Goal: Navigation & Orientation: Understand site structure

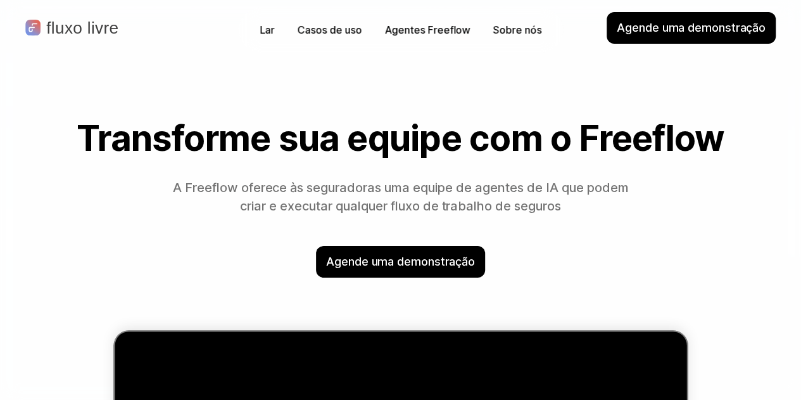
click at [673, 103] on div "Transforme sua equipe com o Freeflow A Freeflow oferece às seguradoras uma equi…" at bounding box center [400, 379] width 801 height 570
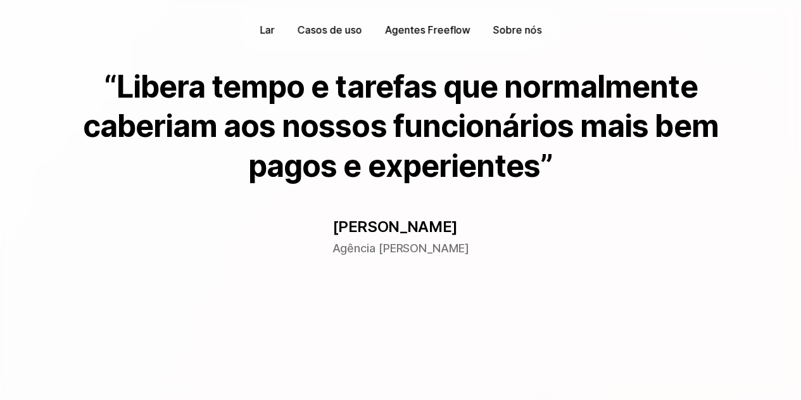
scroll to position [760, 0]
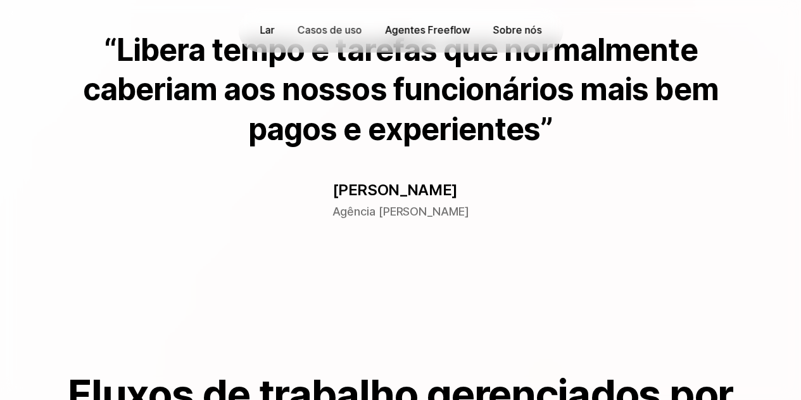
click at [415, 32] on font "Agentes Freeflow" at bounding box center [427, 29] width 86 height 13
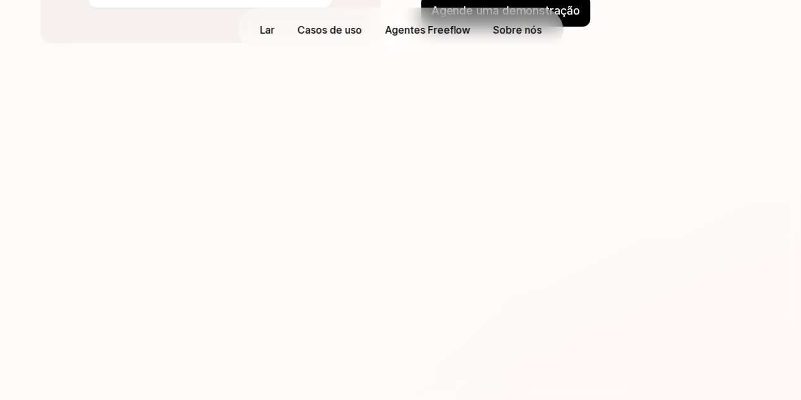
scroll to position [2406, 0]
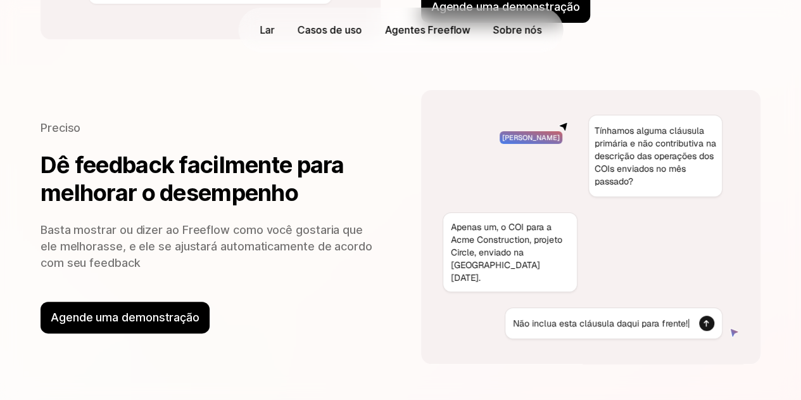
click at [267, 30] on font "Lar" at bounding box center [267, 29] width 15 height 13
click at [273, 31] on font "Lar" at bounding box center [267, 29] width 15 height 13
click at [256, 29] on div "Lar" at bounding box center [267, 30] width 28 height 20
click at [315, 28] on font "Casos de uso" at bounding box center [330, 29] width 64 height 13
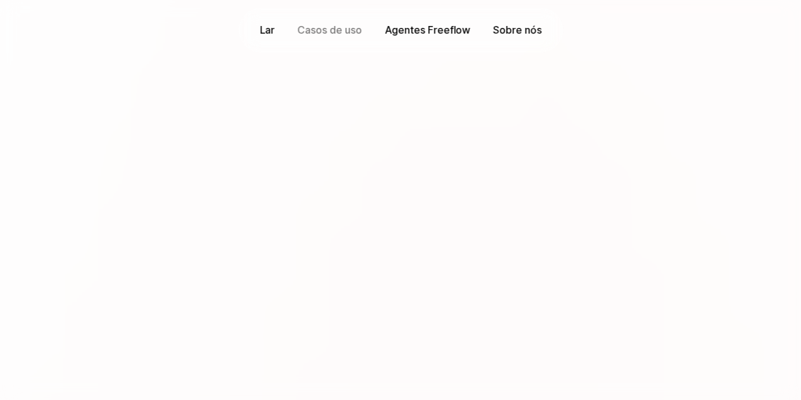
click at [270, 26] on font "Lar" at bounding box center [267, 29] width 15 height 13
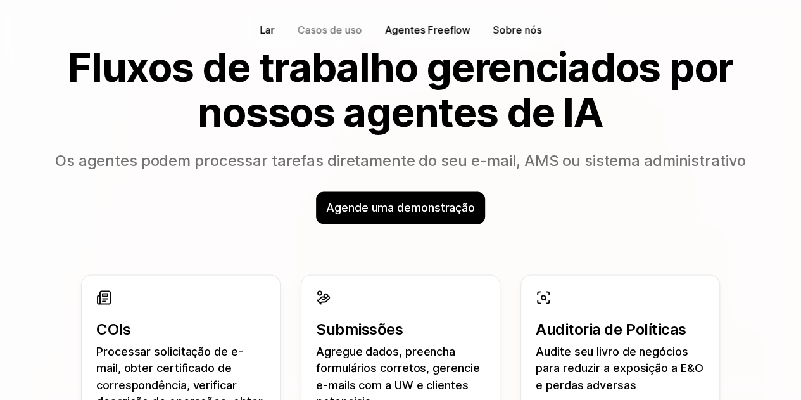
click at [265, 30] on font "Lar" at bounding box center [267, 29] width 15 height 13
click at [149, 49] on font "Fluxos de trabalho gerenciados por nossos agentes de IA" at bounding box center [405, 88] width 674 height 93
click at [432, 148] on div "Fluxos de trabalho gerenciados por nossos agentes de IA Os agentes podem proces…" at bounding box center [401, 108] width 720 height 127
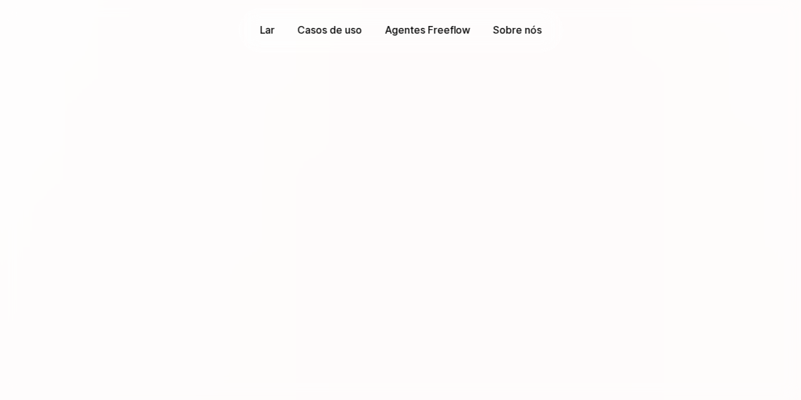
scroll to position [810, 0]
